Goal: Task Accomplishment & Management: Complete application form

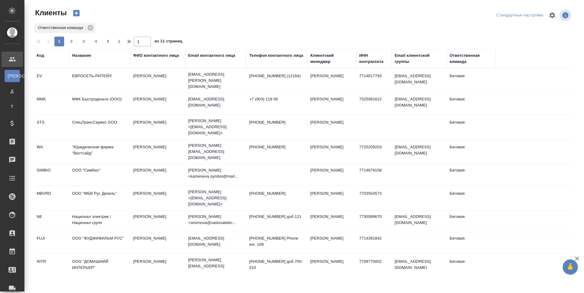
select select "RU"
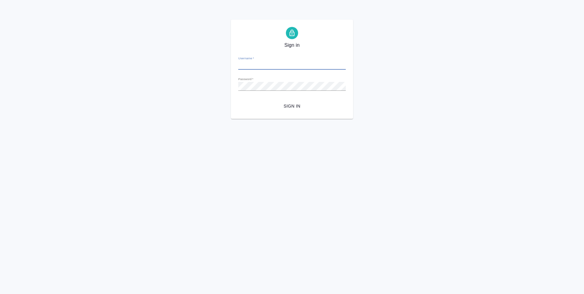
type input "y.levchenko@awatera.com"
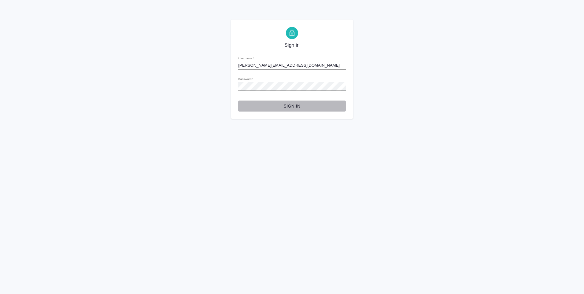
click at [298, 105] on span "Sign in" at bounding box center [292, 106] width 98 height 8
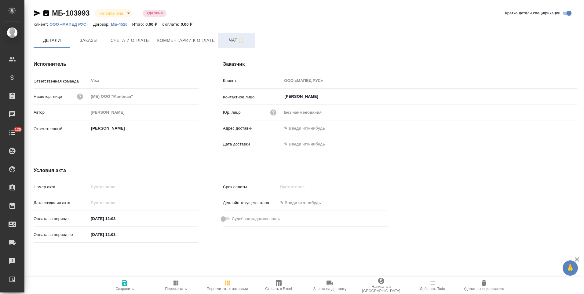
click at [227, 45] on button "Чат" at bounding box center [236, 40] width 37 height 15
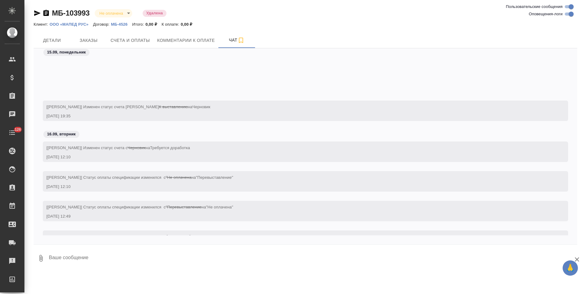
scroll to position [54, 0]
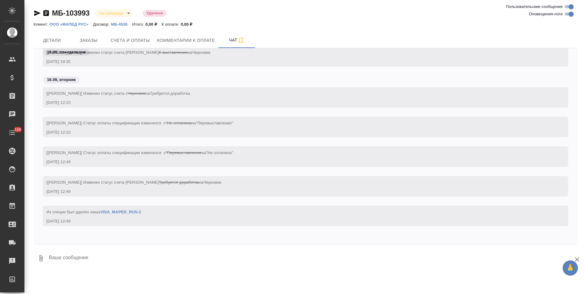
click at [137, 213] on link "VISA_MAPED_RUS-2" at bounding box center [120, 212] width 41 height 5
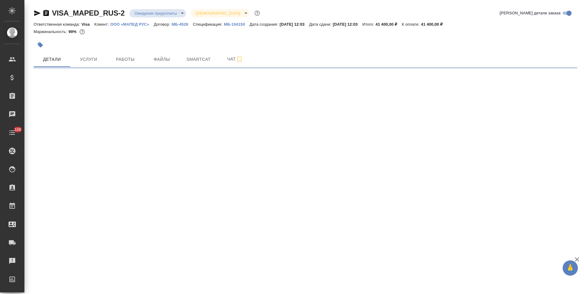
select select "RU"
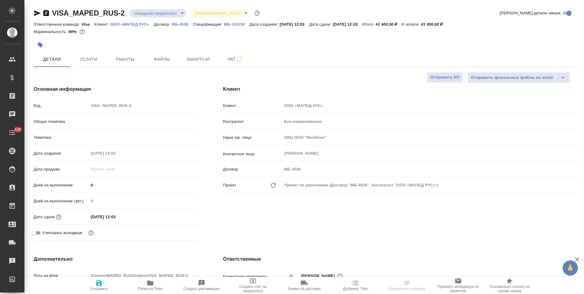
type textarea "x"
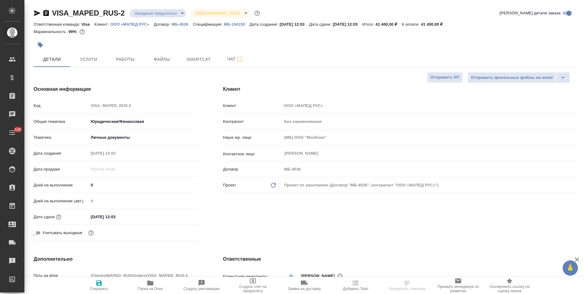
type textarea "x"
select select "RU"
type textarea "x"
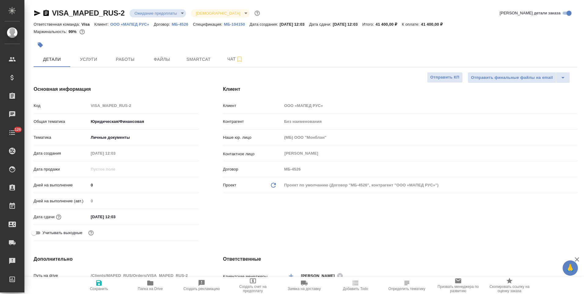
type textarea "x"
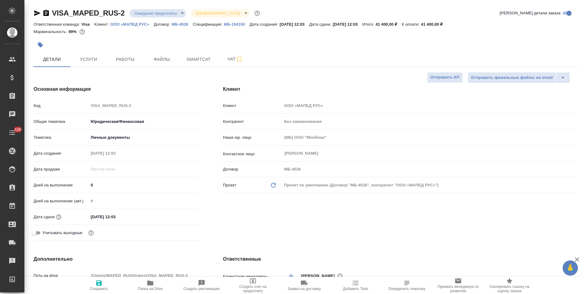
type textarea "x"
click at [238, 23] on p "МБ-104150" at bounding box center [237, 24] width 26 height 5
type textarea "x"
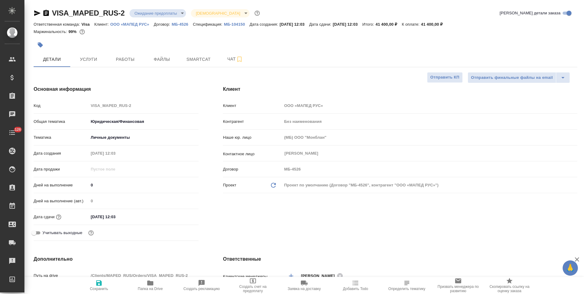
type textarea "x"
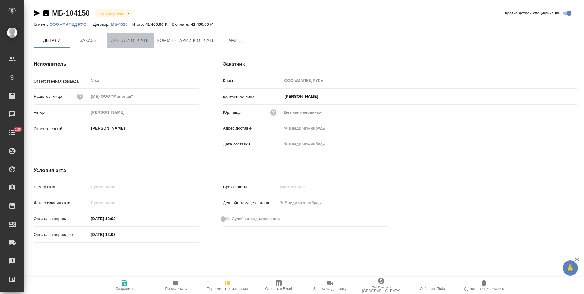
click at [138, 42] on span "Счета и оплаты" at bounding box center [130, 41] width 39 height 8
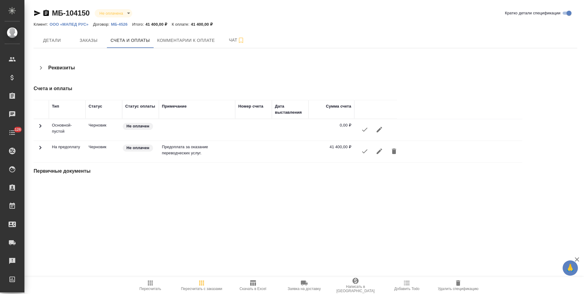
click at [41, 67] on icon "button" at bounding box center [40, 67] width 7 height 7
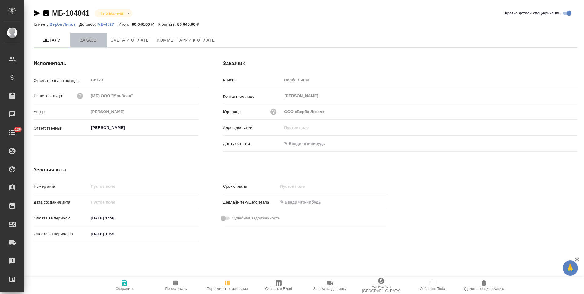
click at [93, 41] on span "Заказы" at bounding box center [88, 40] width 29 height 8
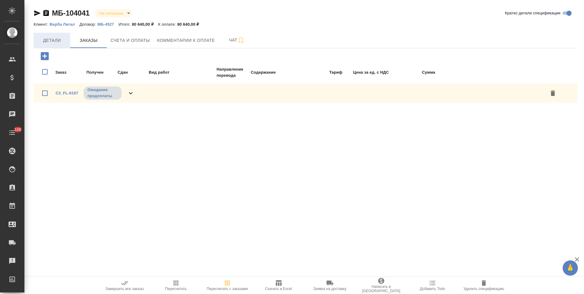
click at [59, 42] on span "Детали" at bounding box center [51, 41] width 29 height 8
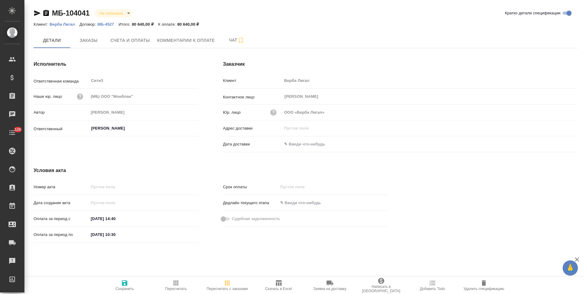
drag, startPoint x: 47, startPoint y: 14, endPoint x: 56, endPoint y: 25, distance: 14.5
click at [47, 14] on icon "button" at bounding box center [45, 13] width 5 height 6
click at [142, 41] on span "Счета и оплаты" at bounding box center [130, 41] width 39 height 8
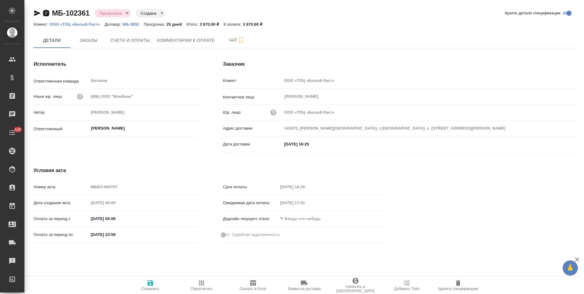
click at [46, 13] on icon "button" at bounding box center [45, 12] width 7 height 7
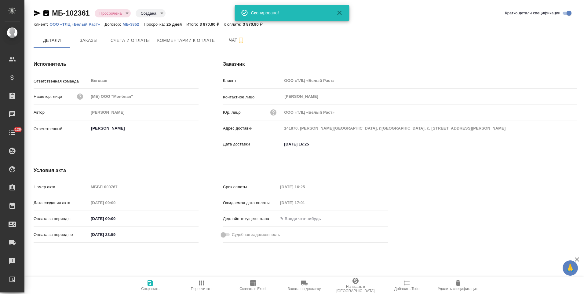
drag, startPoint x: 170, startPoint y: 41, endPoint x: 235, endPoint y: 21, distance: 67.1
click at [170, 41] on span "Комментарии к оплате" at bounding box center [186, 41] width 58 height 8
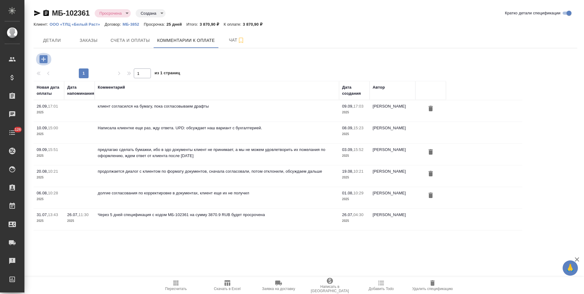
click at [46, 60] on icon "button" at bounding box center [43, 59] width 8 height 8
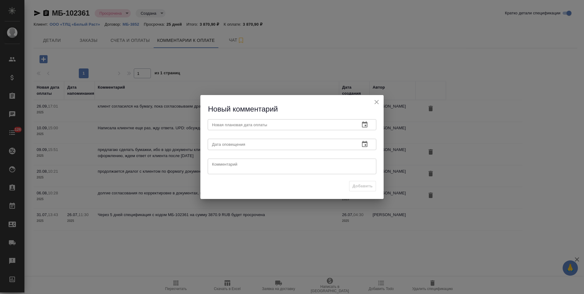
click at [278, 163] on textarea at bounding box center [292, 166] width 160 height 9
type textarea "оригиналы подготовлены"
click at [365, 122] on icon "button" at bounding box center [364, 124] width 5 height 6
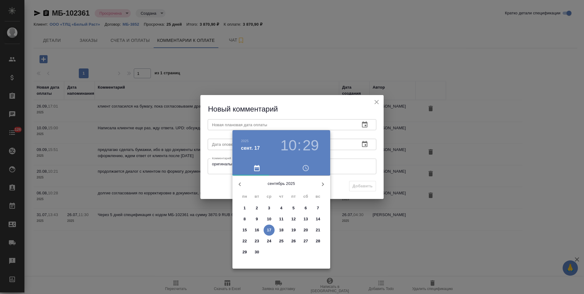
click at [294, 240] on p "26" at bounding box center [293, 241] width 5 height 6
type input "26.09.2025 10:29"
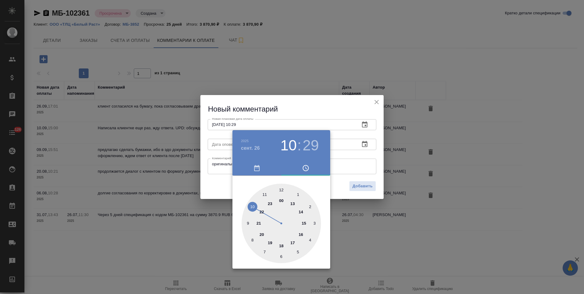
click at [368, 172] on div at bounding box center [292, 147] width 584 height 294
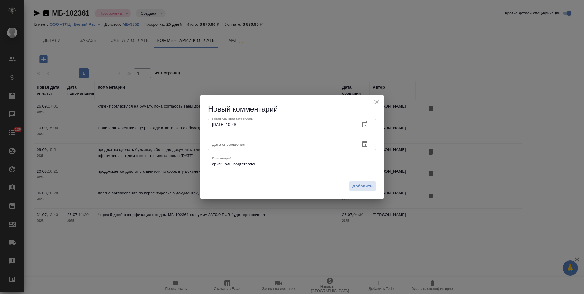
click at [369, 184] on span "Добавить" at bounding box center [362, 186] width 20 height 7
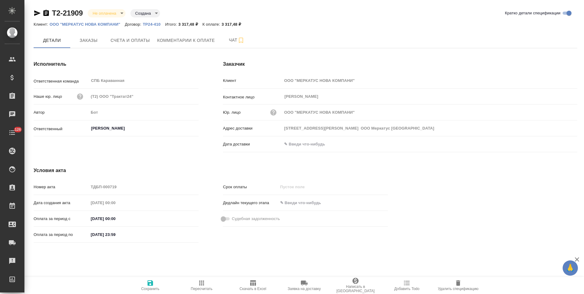
click at [48, 13] on icon "button" at bounding box center [45, 13] width 5 height 6
click at [305, 288] on span "Заявка на доставку" at bounding box center [304, 288] width 33 height 4
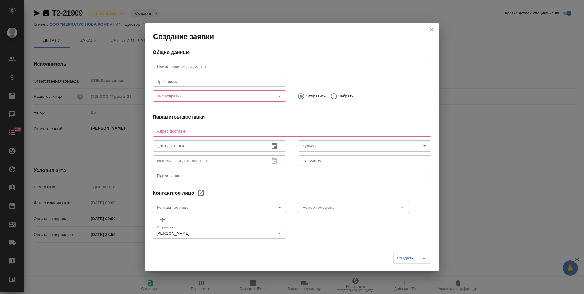
type textarea "[STREET_ADDRESS][PERSON_NAME] ООО Меркатус [GEOGRAPHIC_DATA]"
type input "[PERSON_NAME]"
click at [206, 97] on input "Тип отправки" at bounding box center [209, 95] width 109 height 7
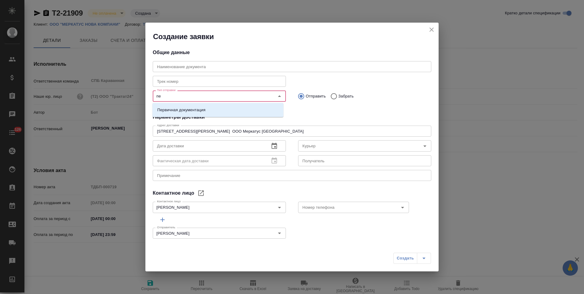
type input "пер"
click at [207, 110] on li "Первичная документация" at bounding box center [217, 109] width 131 height 11
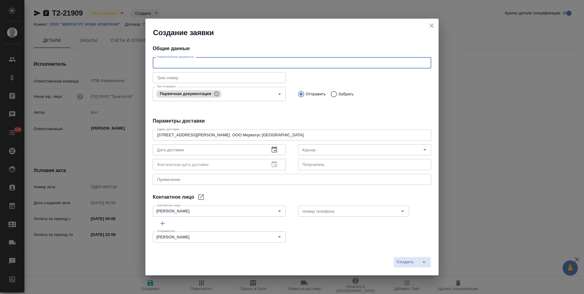
click at [211, 65] on input "text" at bounding box center [292, 62] width 279 height 11
type input "счет/упд/спецификации от [DATE]"
click at [273, 148] on icon "button" at bounding box center [274, 149] width 5 height 6
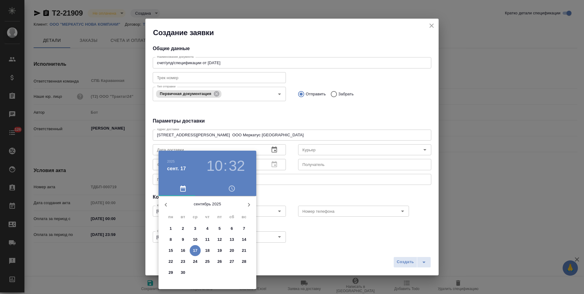
click at [208, 251] on p "18" at bounding box center [207, 250] width 5 height 6
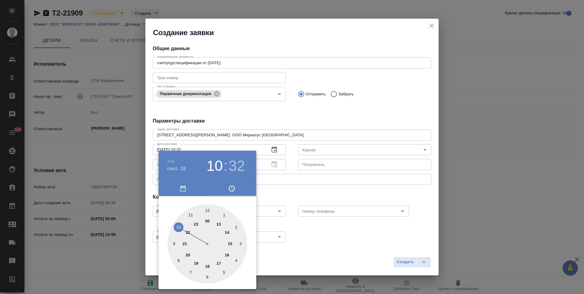
click at [207, 210] on div at bounding box center [207, 243] width 79 height 79
type input "[DATE] 12:00"
click at [299, 196] on div at bounding box center [292, 147] width 584 height 294
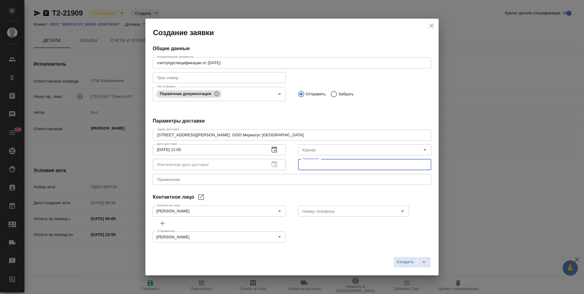
click at [319, 164] on input "text" at bounding box center [364, 164] width 133 height 11
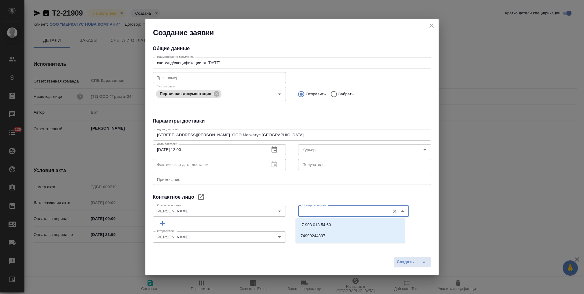
click at [313, 213] on input "Номер телефона" at bounding box center [343, 210] width 87 height 7
click at [313, 226] on p ".7 903 018 54 60" at bounding box center [316, 225] width 31 height 6
type input ".7 903 018 54 60"
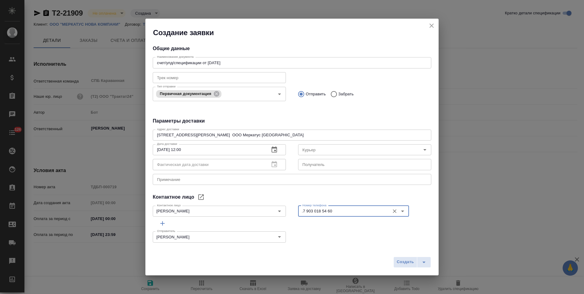
click at [313, 166] on input "text" at bounding box center [364, 164] width 133 height 11
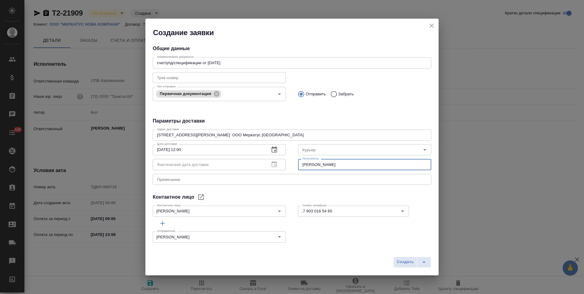
type input "[PERSON_NAME]"
click at [194, 179] on textarea at bounding box center [292, 179] width 270 height 5
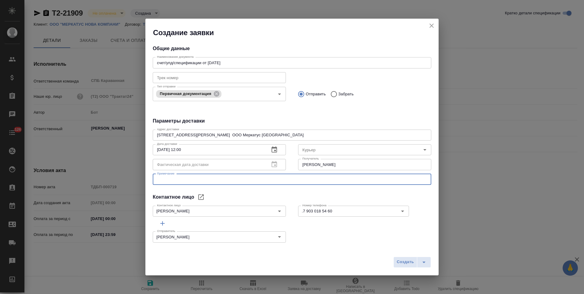
paste textarea "доставка через [GEOGRAPHIC_DATA]"
type textarea "доставка через [GEOGRAPHIC_DATA]"
click at [403, 261] on span "Создать" at bounding box center [405, 261] width 17 height 7
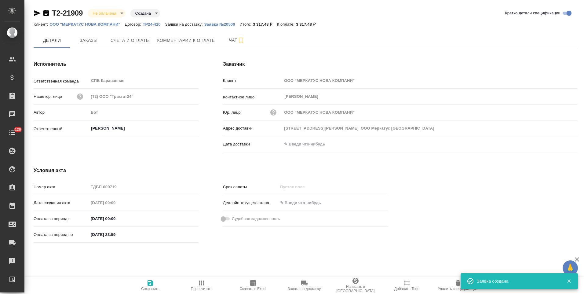
click at [222, 24] on p "Заявка №20500" at bounding box center [221, 24] width 35 height 5
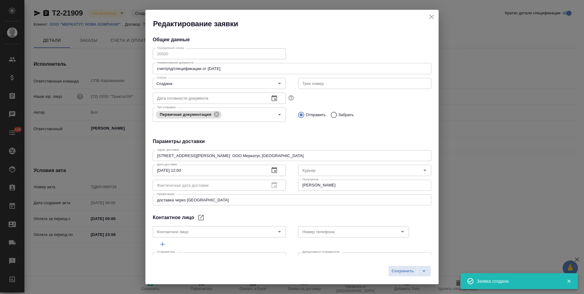
type input "[PERSON_NAME]"
type input ".7 903 018 54 60"
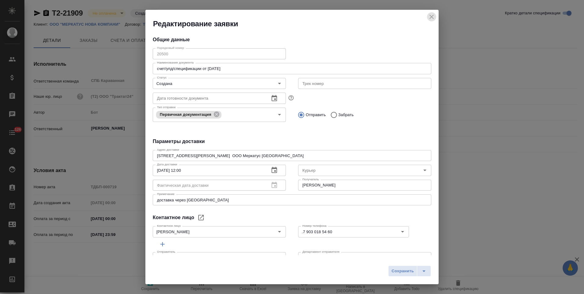
click at [431, 18] on icon "close" at bounding box center [431, 16] width 7 height 7
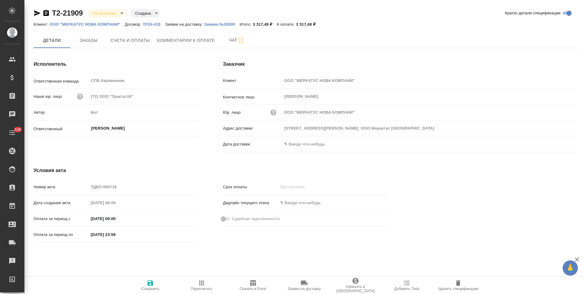
drag, startPoint x: 46, startPoint y: 13, endPoint x: 122, endPoint y: 18, distance: 76.2
click at [46, 13] on icon "button" at bounding box center [45, 12] width 7 height 7
click at [224, 24] on p "Заявка №20500" at bounding box center [221, 24] width 35 height 5
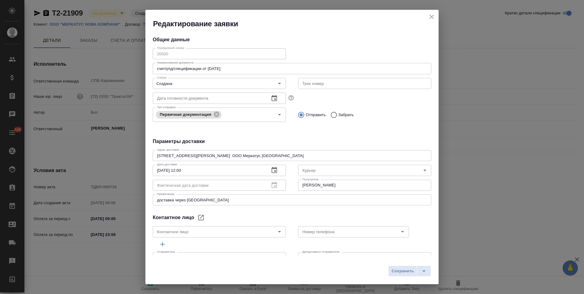
type input "[PERSON_NAME]"
type input ".7 903 018 54 60"
click at [432, 19] on icon "close" at bounding box center [431, 16] width 7 height 7
